Goal: Register for event/course

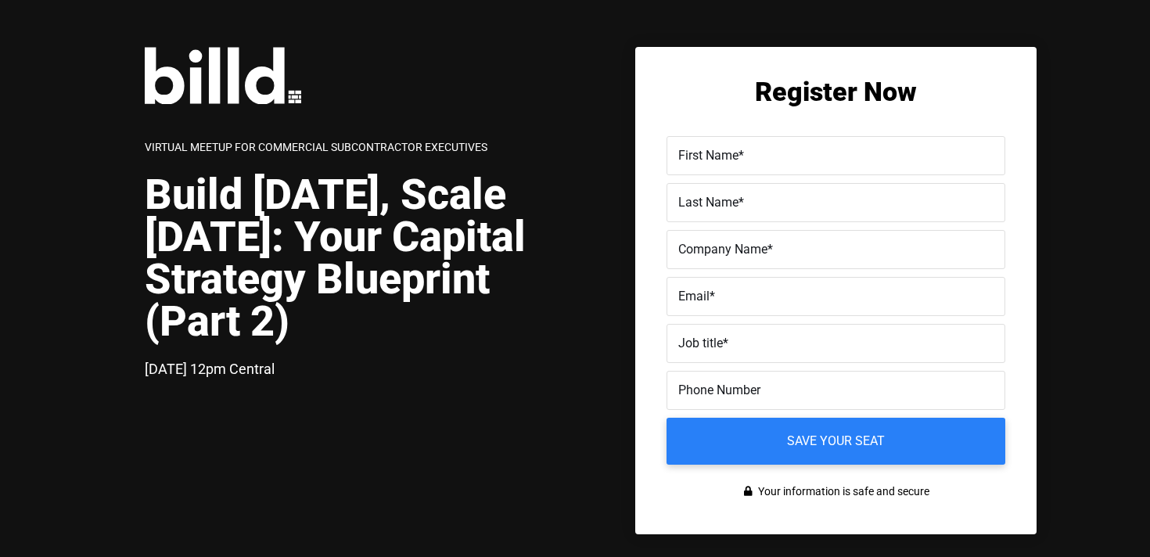
click at [703, 172] on input "First Name *" at bounding box center [835, 155] width 339 height 39
type input "[PERSON_NAME]"
type input "Rayis"
type input "m"
type input "Billd"
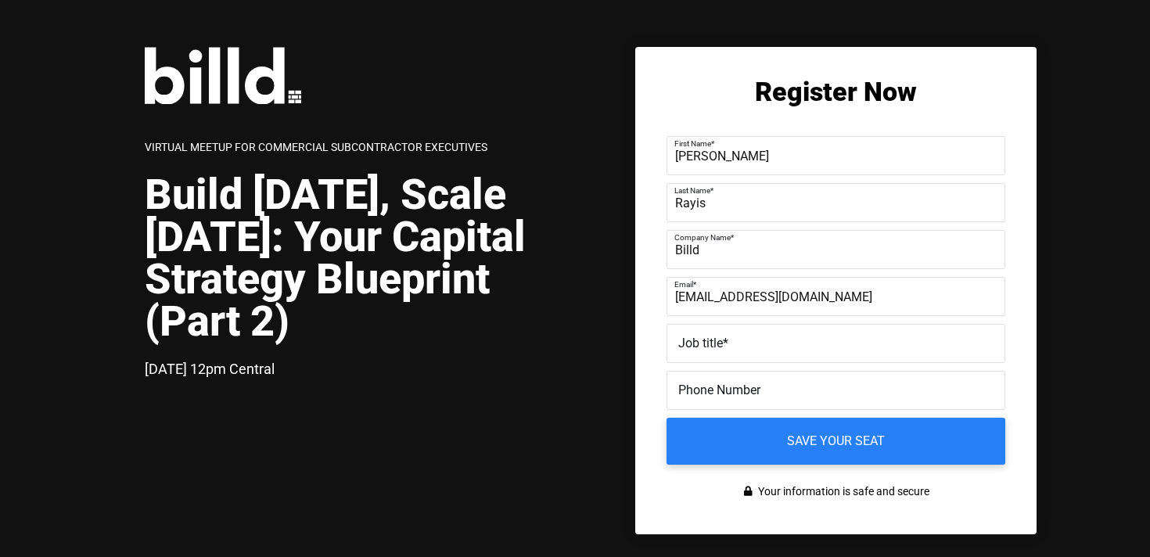
type input "[EMAIL_ADDRESS][DOMAIN_NAME]"
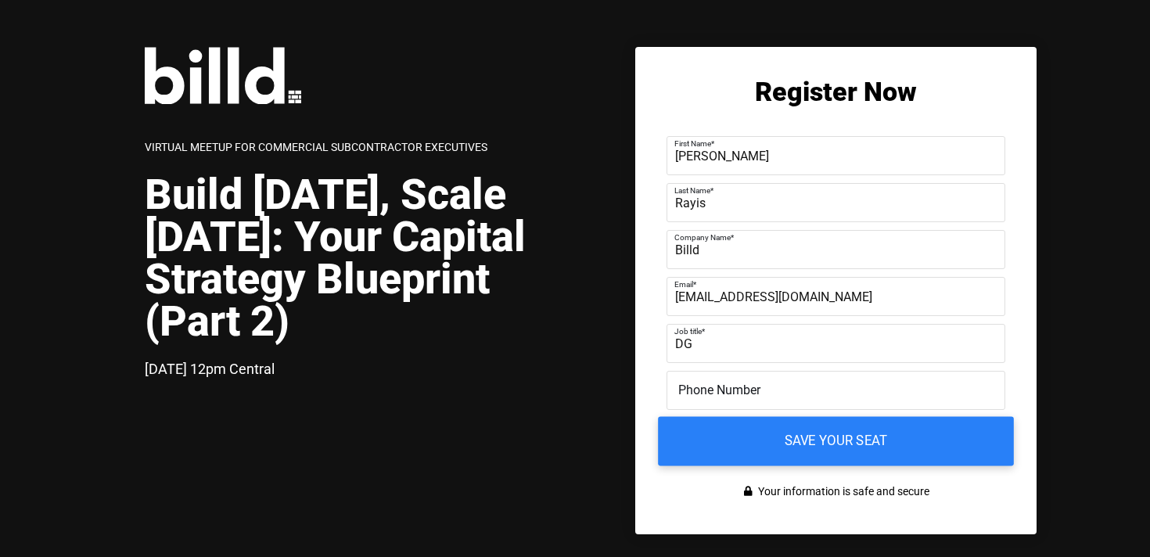
type input "DG"
click at [835, 451] on input "Save your seat" at bounding box center [836, 441] width 356 height 49
